Goal: Download file/media

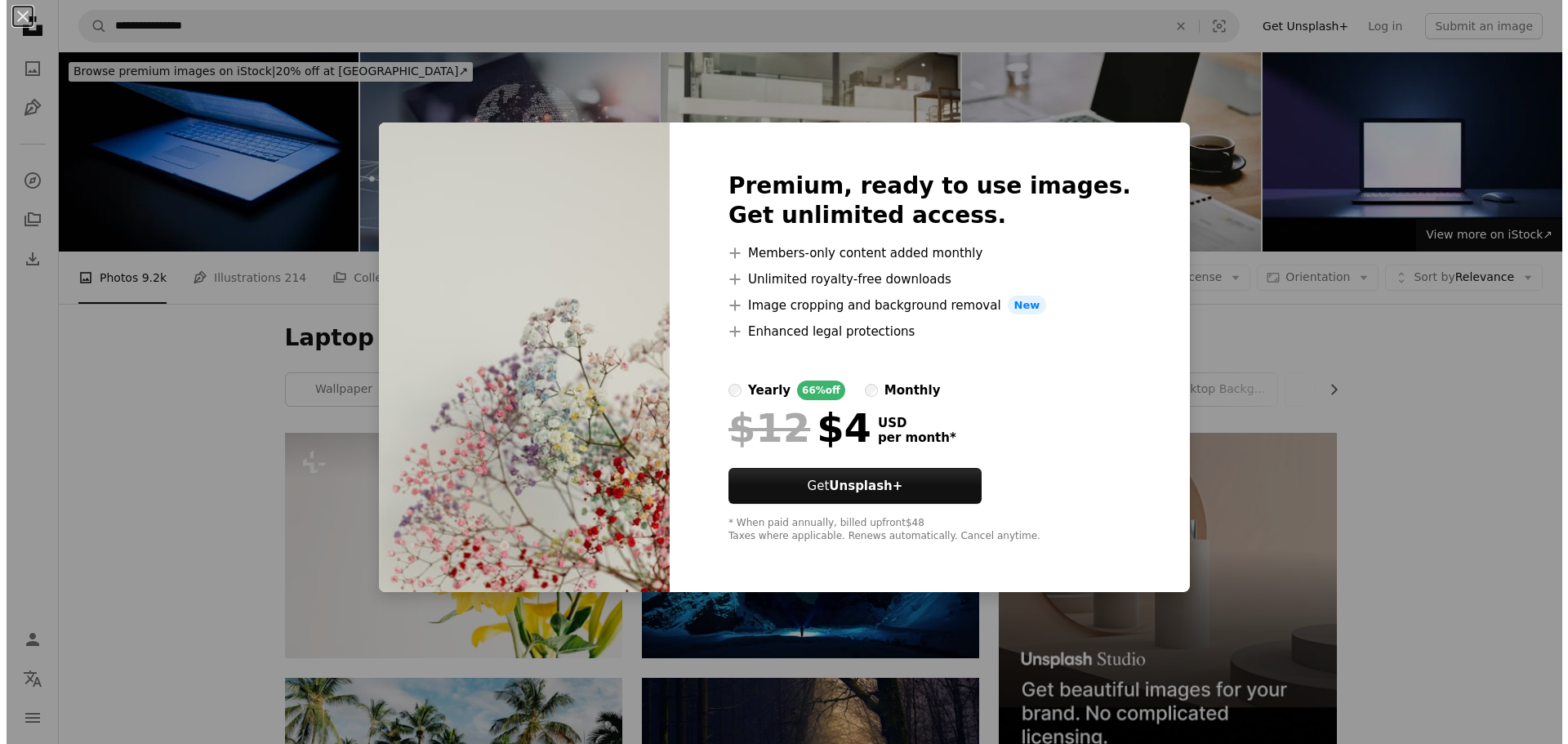
scroll to position [2494, 0]
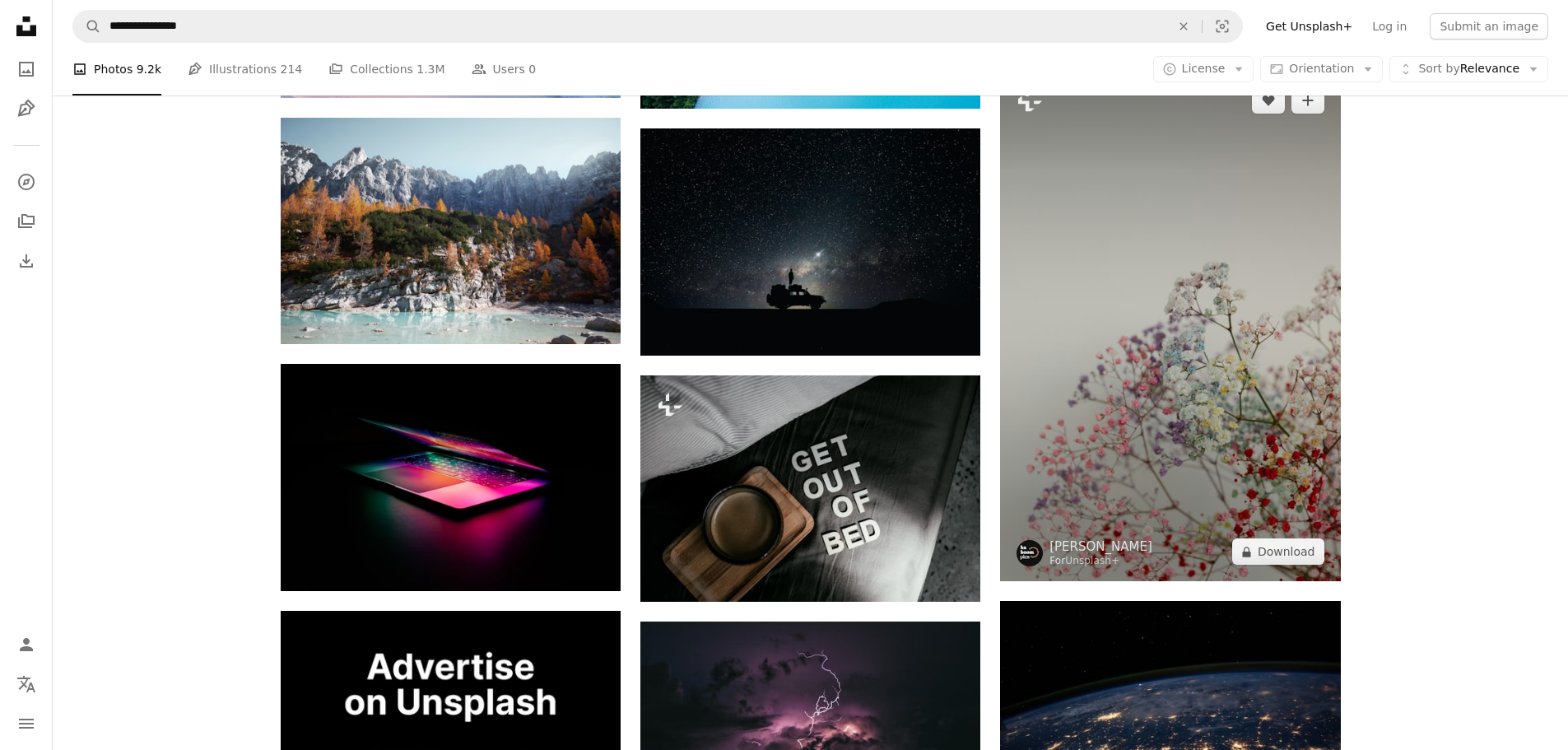
click at [1198, 325] on img at bounding box center [1170, 325] width 340 height 510
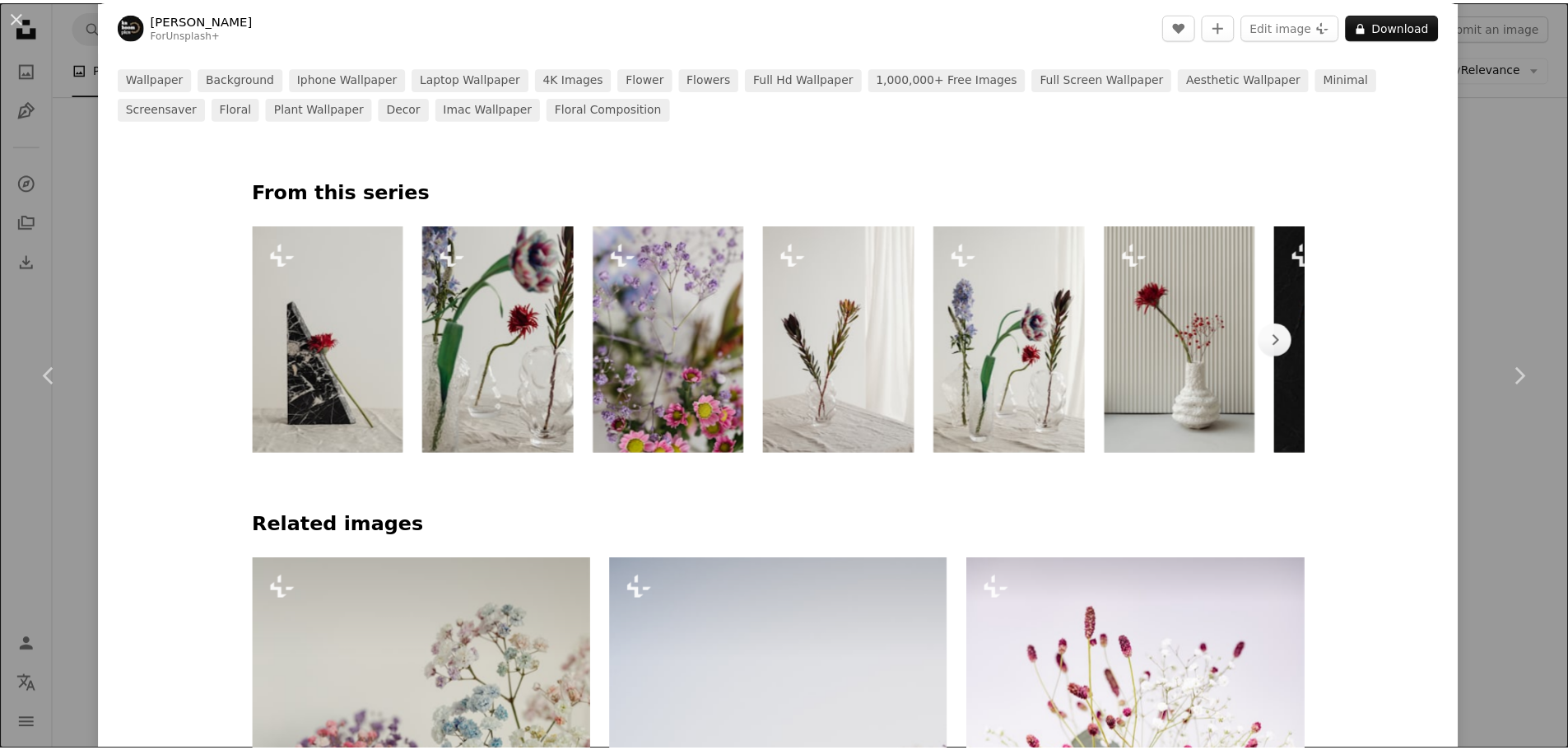
scroll to position [823, 0]
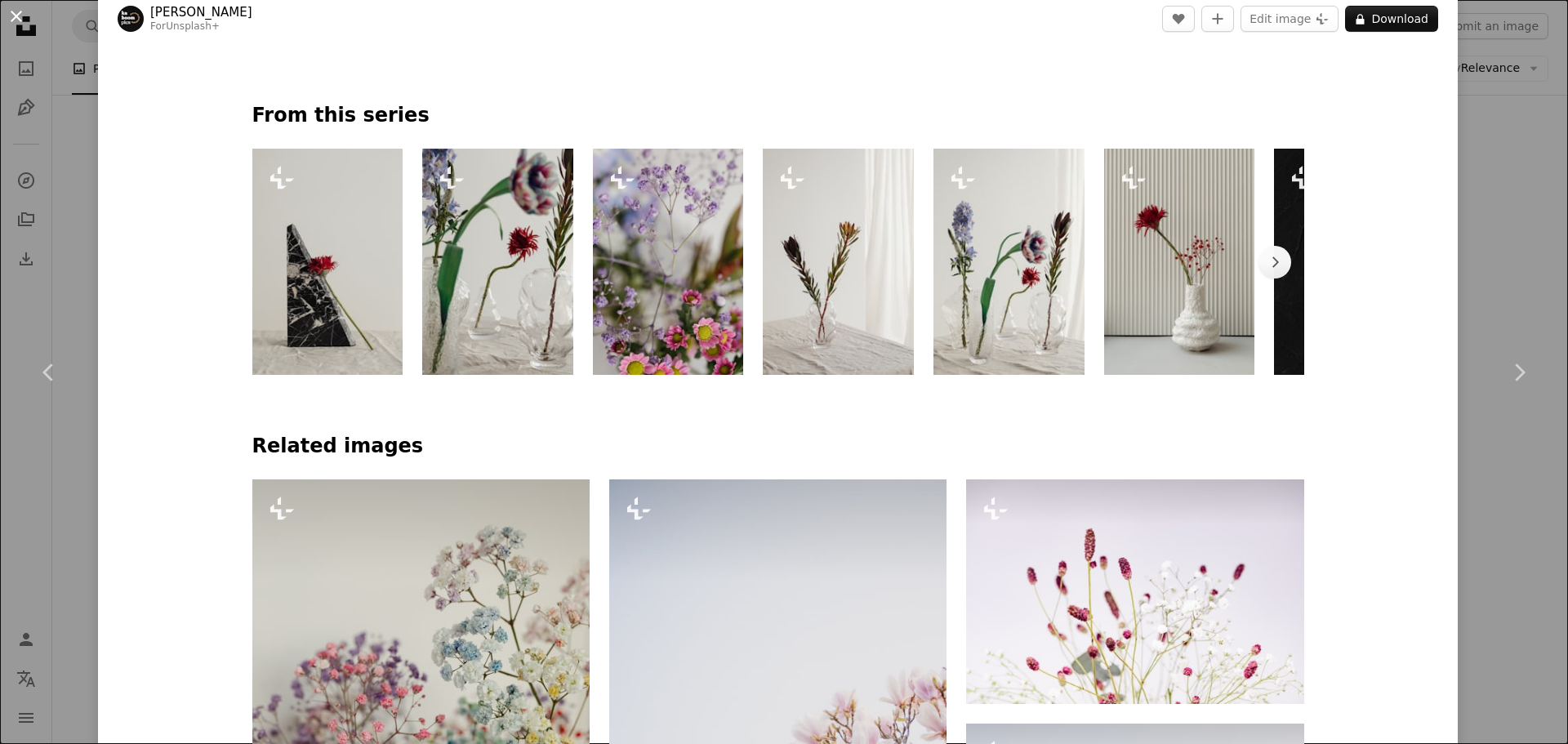
click at [26, 13] on button "An X shape" at bounding box center [16, 16] width 19 height 19
